Goal: Register for event/course

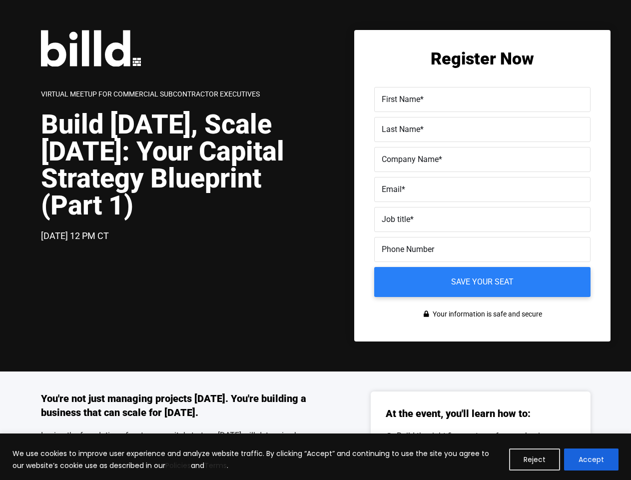
click at [315, 240] on div "[DATE] 12 PM CT" at bounding box center [178, 236] width 275 height 14
click at [535, 459] on button "Reject" at bounding box center [534, 459] width 51 height 22
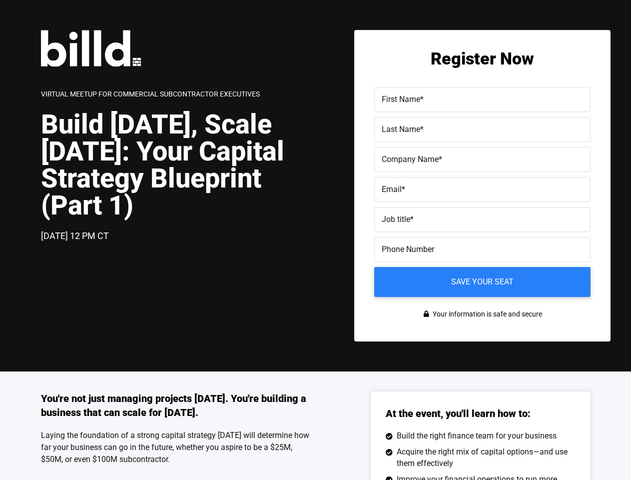
click at [592, 459] on div "You're not just managing projects [DATE]. You're building a business that can s…" at bounding box center [315, 486] width 631 height 231
click at [482, 192] on label "Email *" at bounding box center [482, 189] width 201 height 14
click at [482, 192] on input "Email *" at bounding box center [482, 189] width 216 height 25
